Goal: Information Seeking & Learning: Learn about a topic

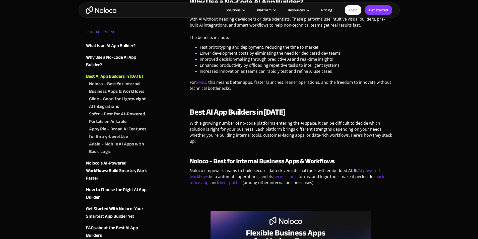
drag, startPoint x: 418, startPoint y: 158, endPoint x: 422, endPoint y: 155, distance: 4.8
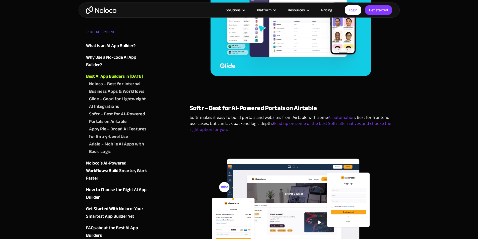
scroll to position [752, 0]
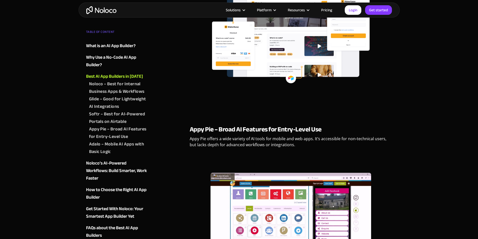
click at [430, 157] on div "AI & Automation [DATE] Top AI App Builders of 2025: Build Smarter Apps Without …" at bounding box center [239, 206] width 478 height 2269
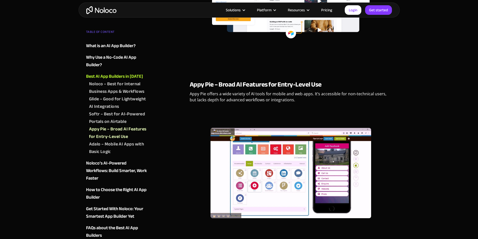
scroll to position [978, 0]
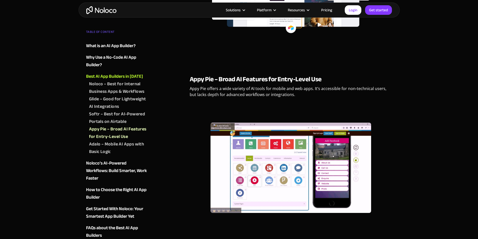
drag, startPoint x: 423, startPoint y: 166, endPoint x: 425, endPoint y: 169, distance: 4.2
click at [424, 166] on div "AI & Automation [DATE] Top AI App Builders of 2025: Build Smarter Apps Without …" at bounding box center [239, 156] width 478 height 2269
click at [430, 169] on div "AI & Automation [DATE] Top AI App Builders of 2025: Build Smarter Apps Without …" at bounding box center [239, 156] width 478 height 2269
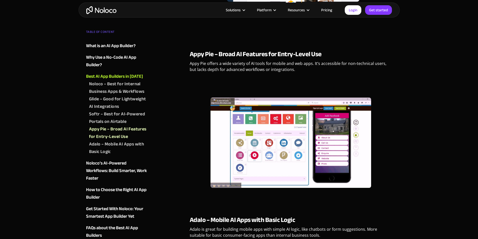
click at [431, 171] on div "AI & Automation [DATE] Top AI App Builders of 2025: Build Smarter Apps Without …" at bounding box center [239, 131] width 478 height 2269
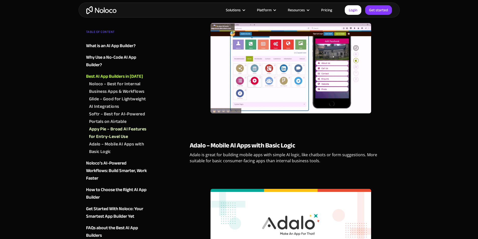
scroll to position [1078, 0]
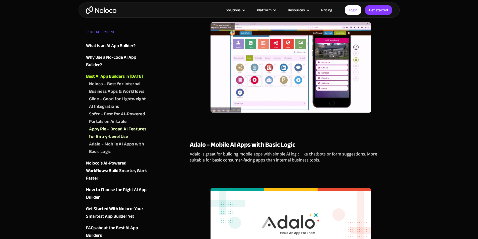
click at [436, 161] on div "AI & Automation [DATE] Top AI App Builders of 2025: Build Smarter Apps Without …" at bounding box center [239, 56] width 478 height 2269
click at [424, 160] on div "AI & Automation [DATE] Top AI App Builders of 2025: Build Smarter Apps Without …" at bounding box center [239, 56] width 478 height 2269
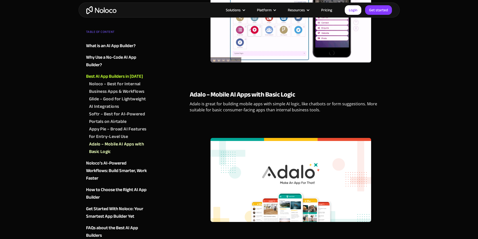
scroll to position [1337, 0]
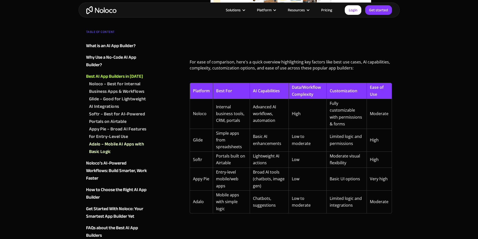
drag, startPoint x: 372, startPoint y: 107, endPoint x: 382, endPoint y: 131, distance: 26.0
click at [372, 107] on td "Moderate" at bounding box center [379, 114] width 26 height 30
click at [389, 141] on td "High" at bounding box center [379, 140] width 26 height 23
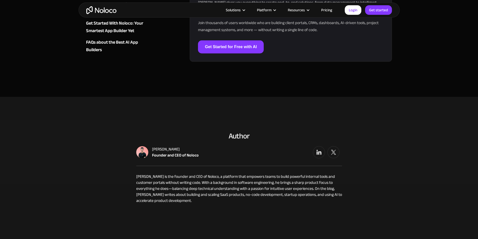
scroll to position [0, 0]
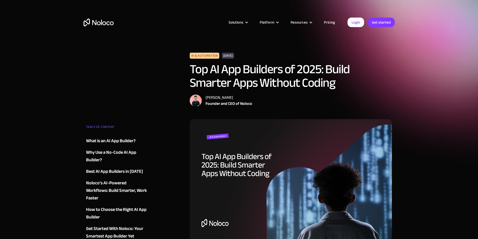
click at [98, 21] on img "home" at bounding box center [98, 23] width 30 height 8
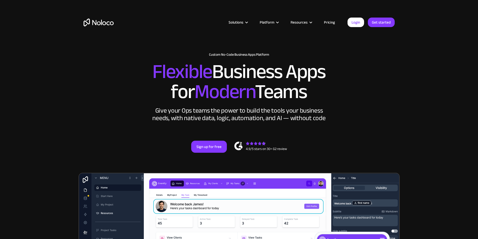
click at [391, 102] on h2 "Flexible Business Apps for Modern Teams" at bounding box center [238, 82] width 311 height 40
click at [420, 133] on section "New: Connect Noloco to Stripe Custom No-Code Business Apps Platform Flexible Bu…" at bounding box center [239, 200] width 478 height 401
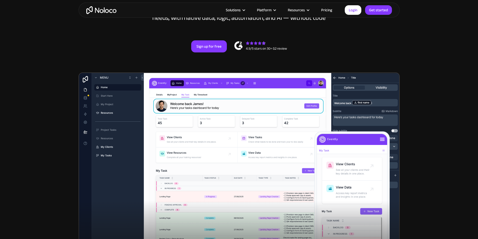
click at [443, 129] on section "New: Connect Noloco to Stripe Custom No-Code Business Apps Platform Flexible Bu…" at bounding box center [239, 100] width 478 height 401
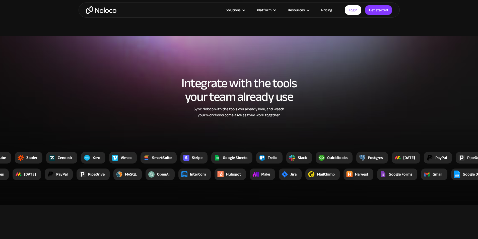
scroll to position [1245, 0]
